Goal: Check status: Check status

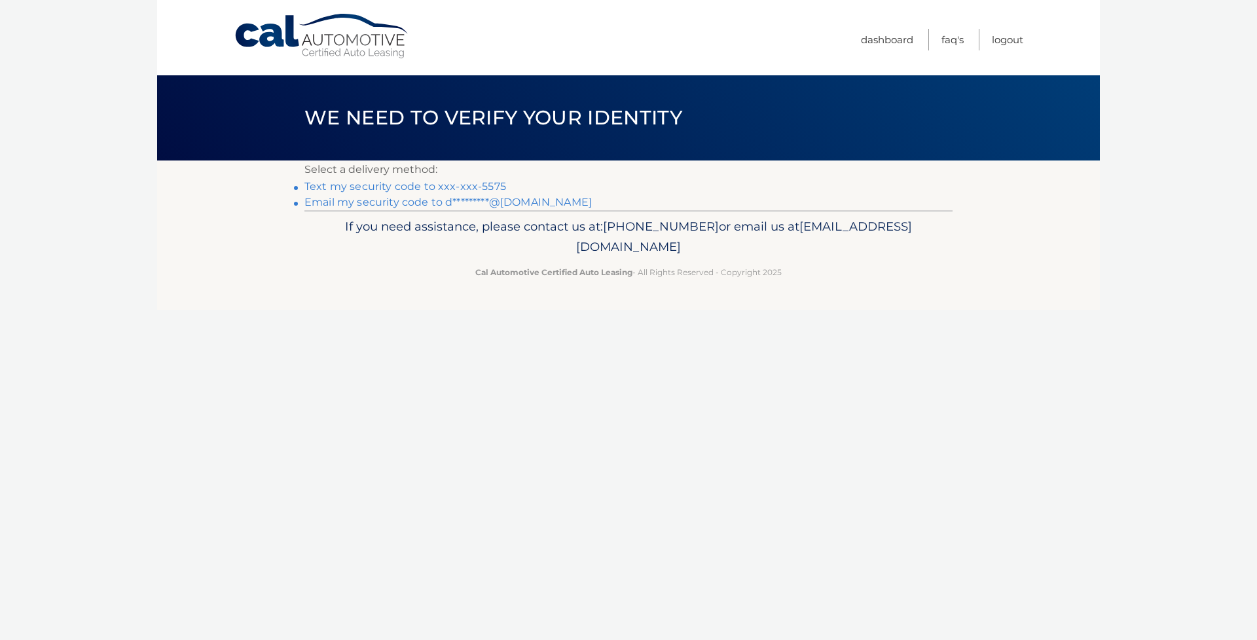
click at [447, 185] on link "Text my security code to xxx-xxx-5575" at bounding box center [406, 186] width 202 height 12
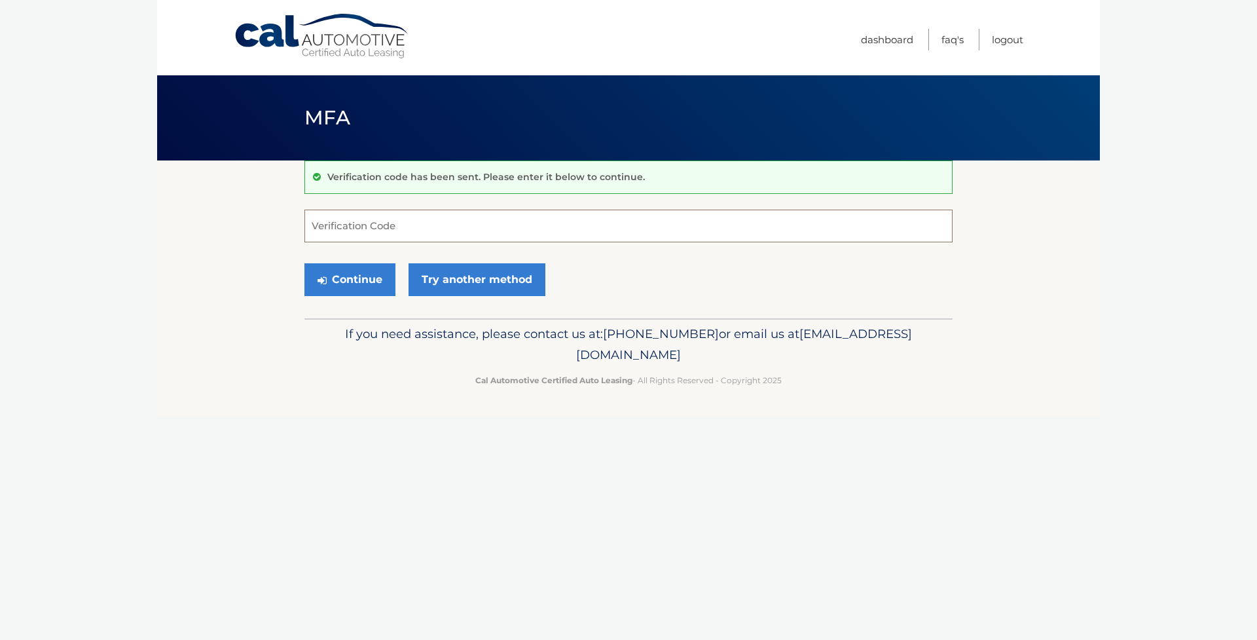
click at [421, 217] on input "Verification Code" at bounding box center [629, 226] width 648 height 33
type input "813924"
click at [370, 268] on button "Continue" at bounding box center [350, 279] width 91 height 33
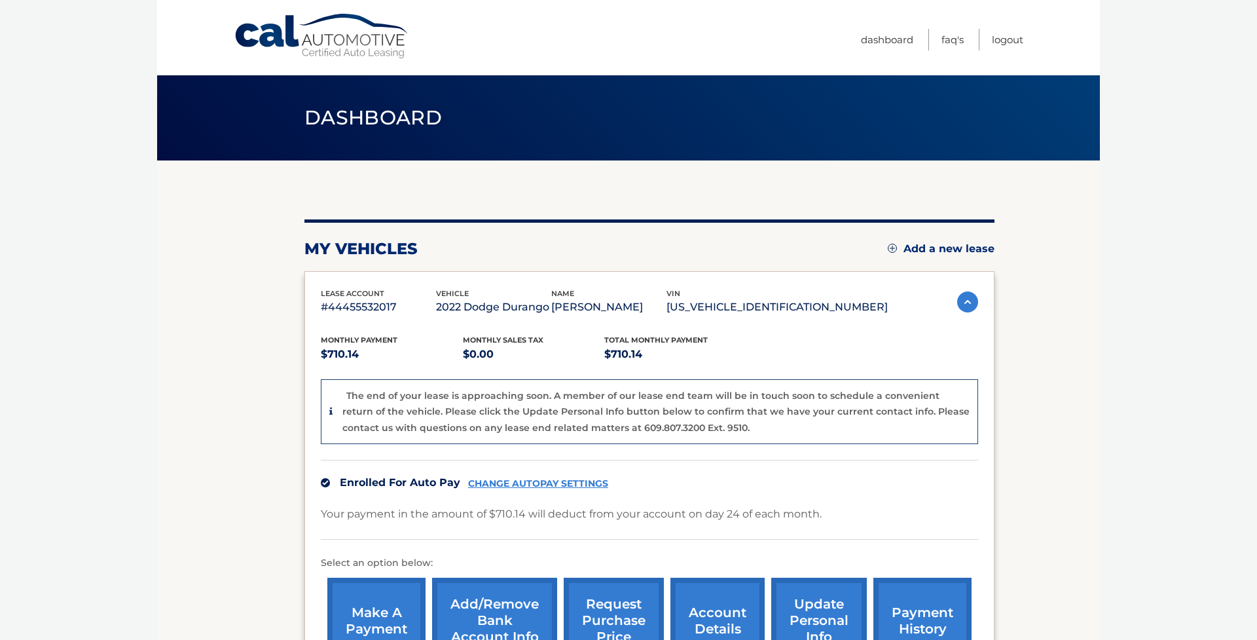
drag, startPoint x: 865, startPoint y: 303, endPoint x: 745, endPoint y: 308, distance: 120.6
click at [745, 308] on p "1C4SDJCT2NC204572" at bounding box center [777, 307] width 221 height 18
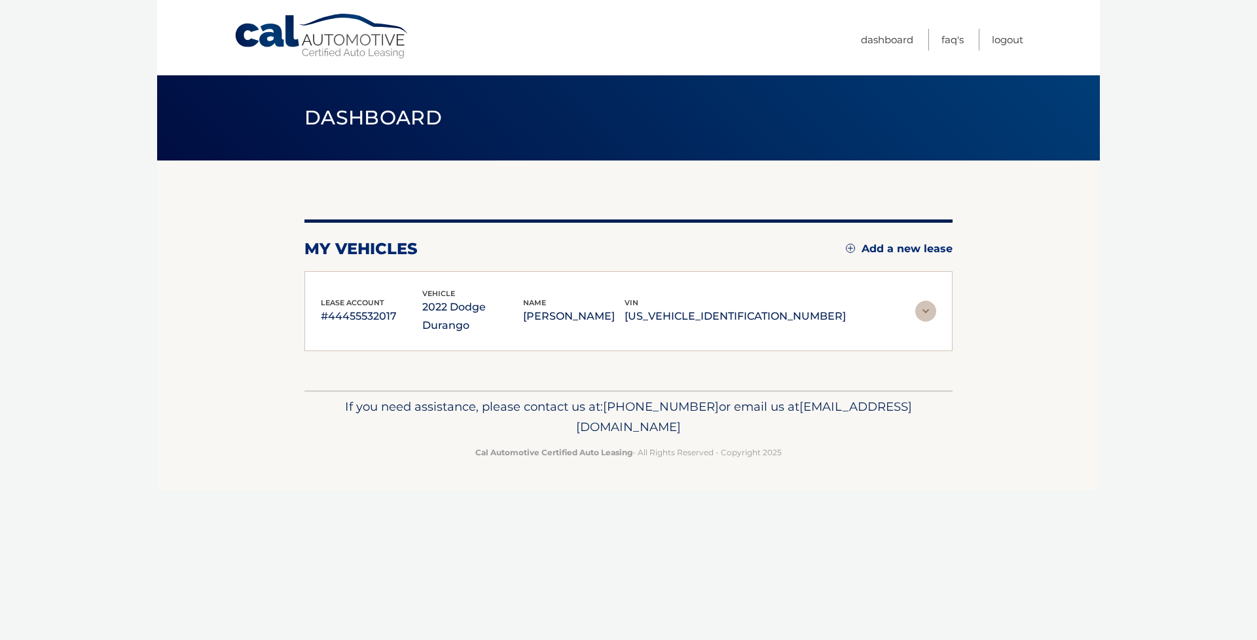
copy p "1C4SDJCT2NC204572"
click at [932, 301] on img at bounding box center [926, 311] width 21 height 21
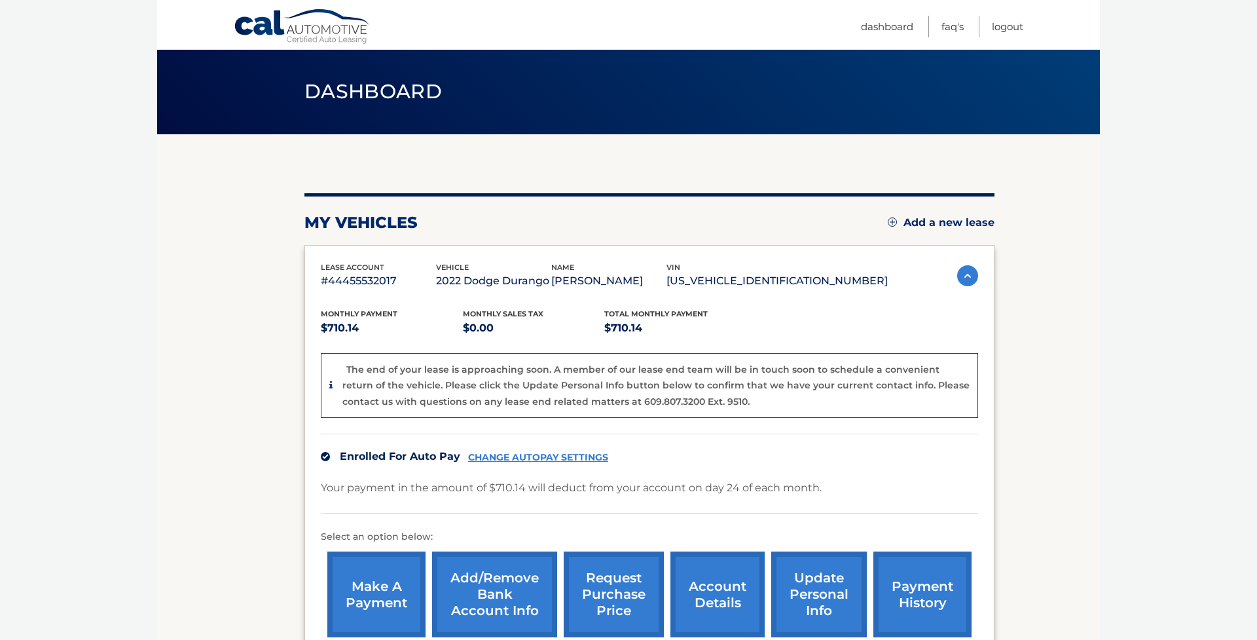
scroll to position [98, 0]
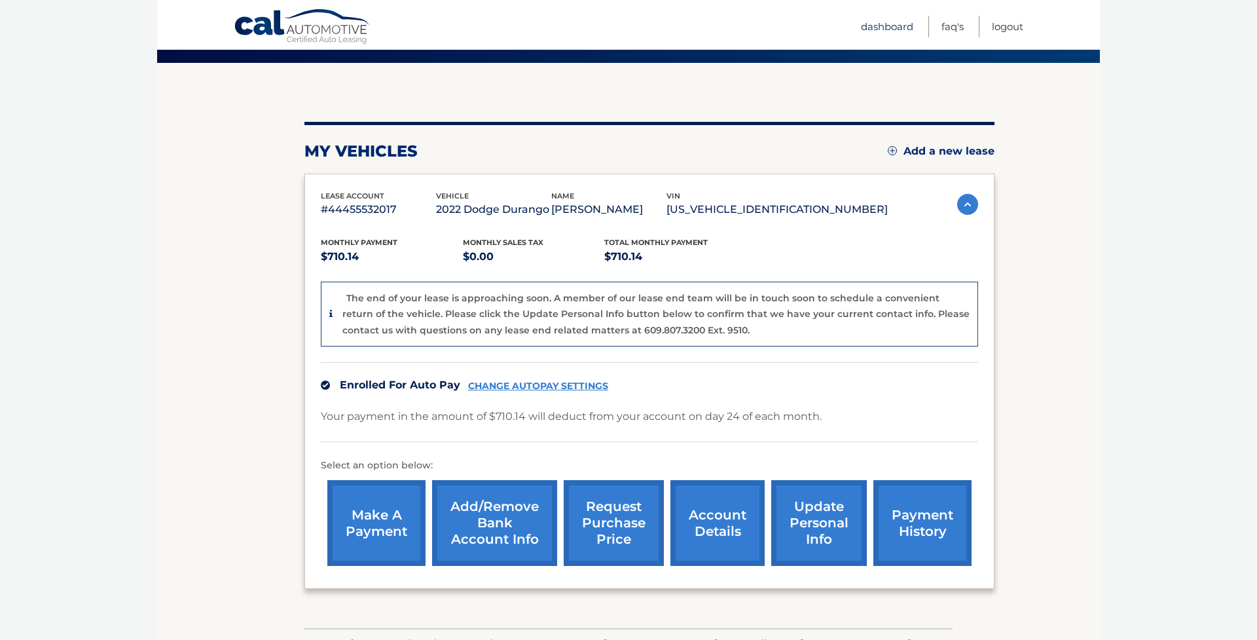
click at [898, 28] on link "Dashboard" at bounding box center [887, 27] width 52 height 22
